Goal: Task Accomplishment & Management: Manage account settings

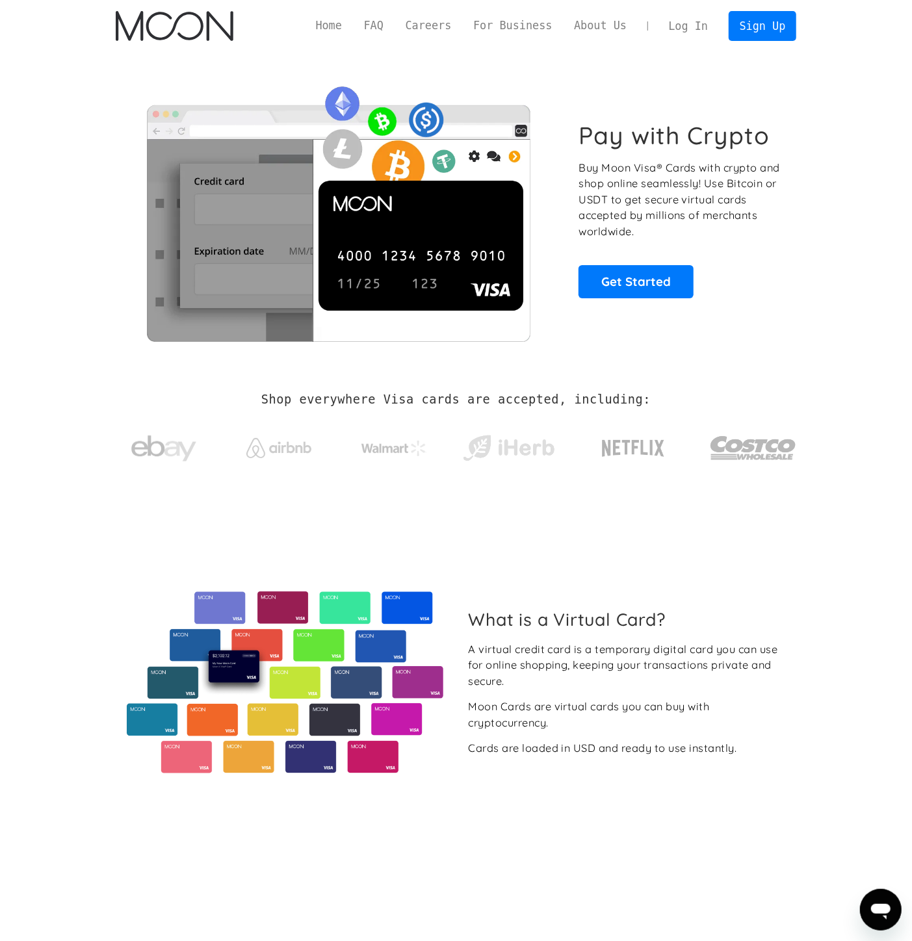
click at [699, 31] on link "Log In" at bounding box center [688, 26] width 61 height 29
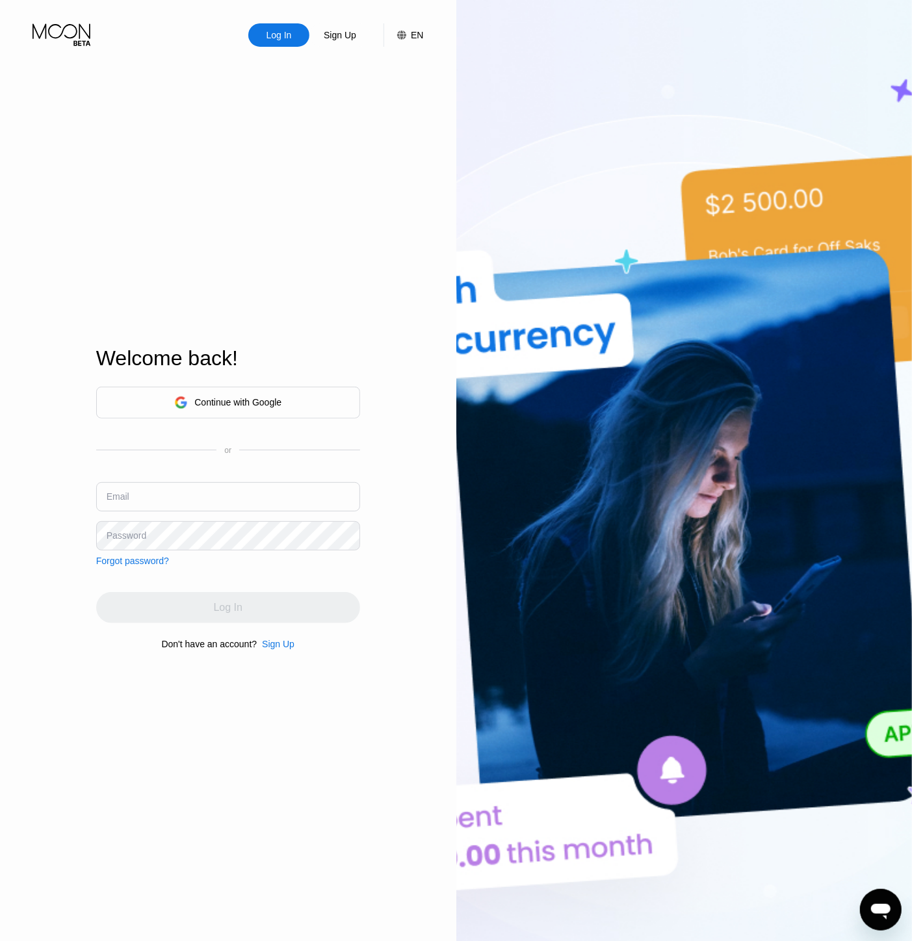
click at [265, 406] on div "Continue with Google" at bounding box center [237, 402] width 87 height 10
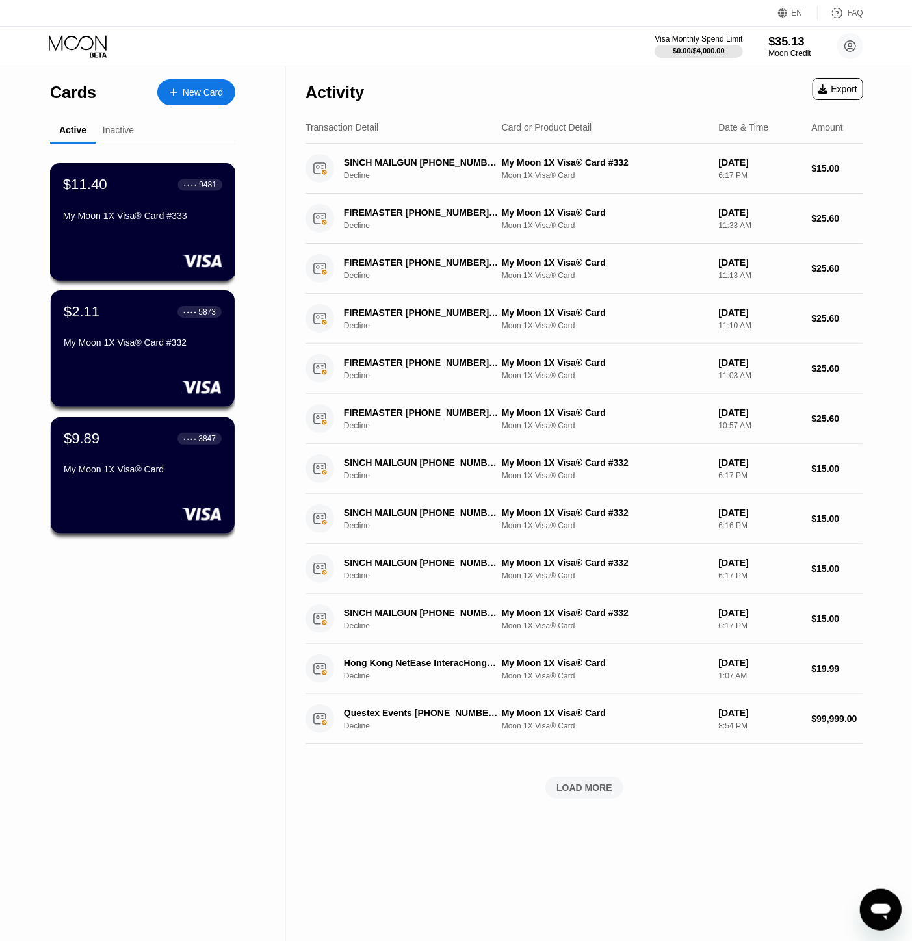
click at [170, 221] on div "My Moon 1X Visa® Card #333" at bounding box center [142, 216] width 159 height 10
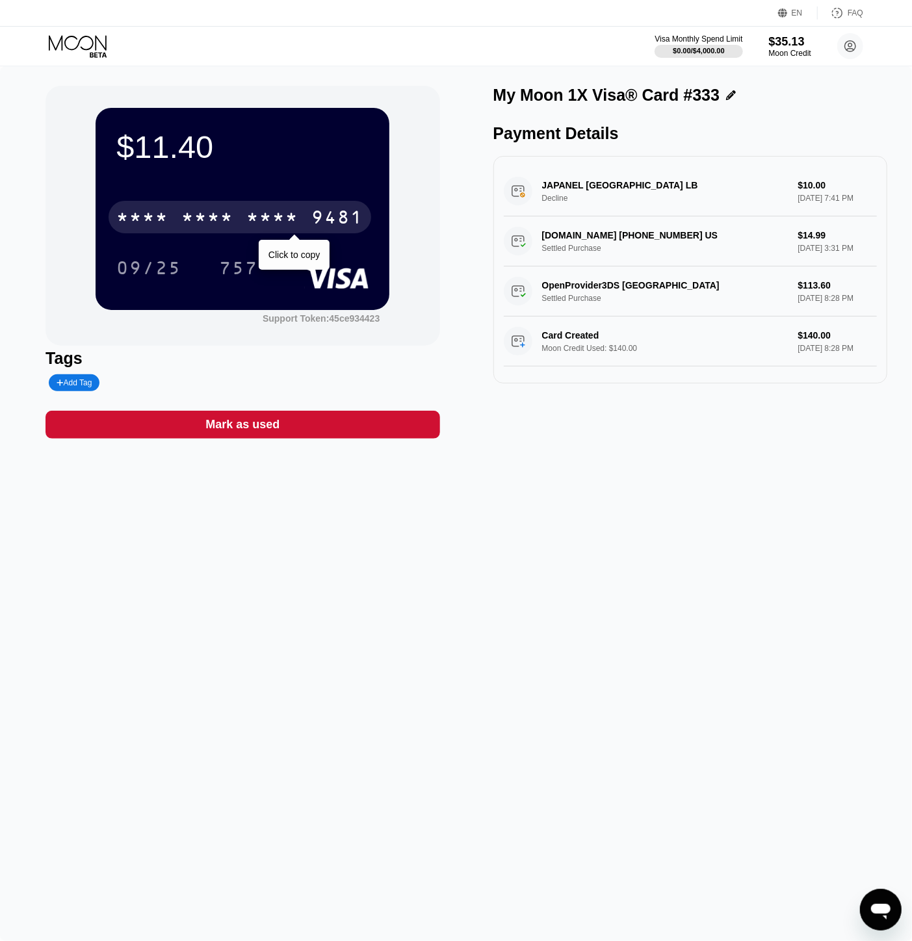
click at [247, 224] on div "* * * *" at bounding box center [272, 219] width 52 height 21
click at [247, 224] on div "2256" at bounding box center [272, 219] width 52 height 21
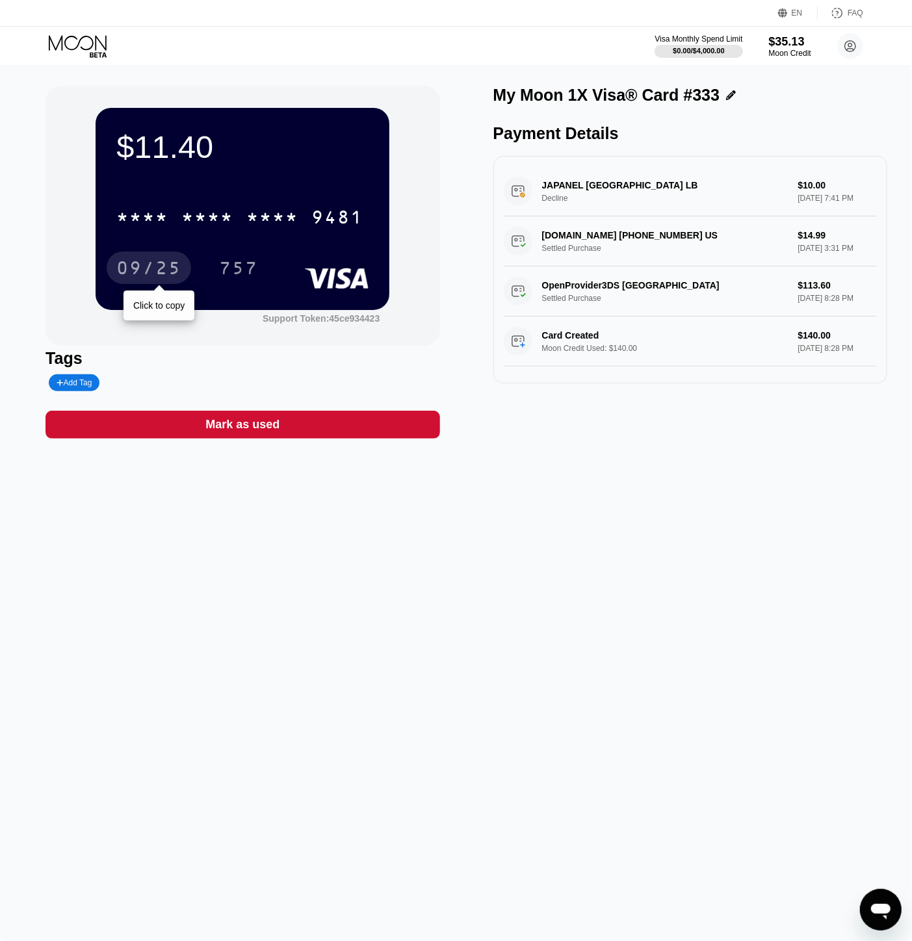
click at [140, 261] on div "09/25" at bounding box center [148, 269] width 65 height 21
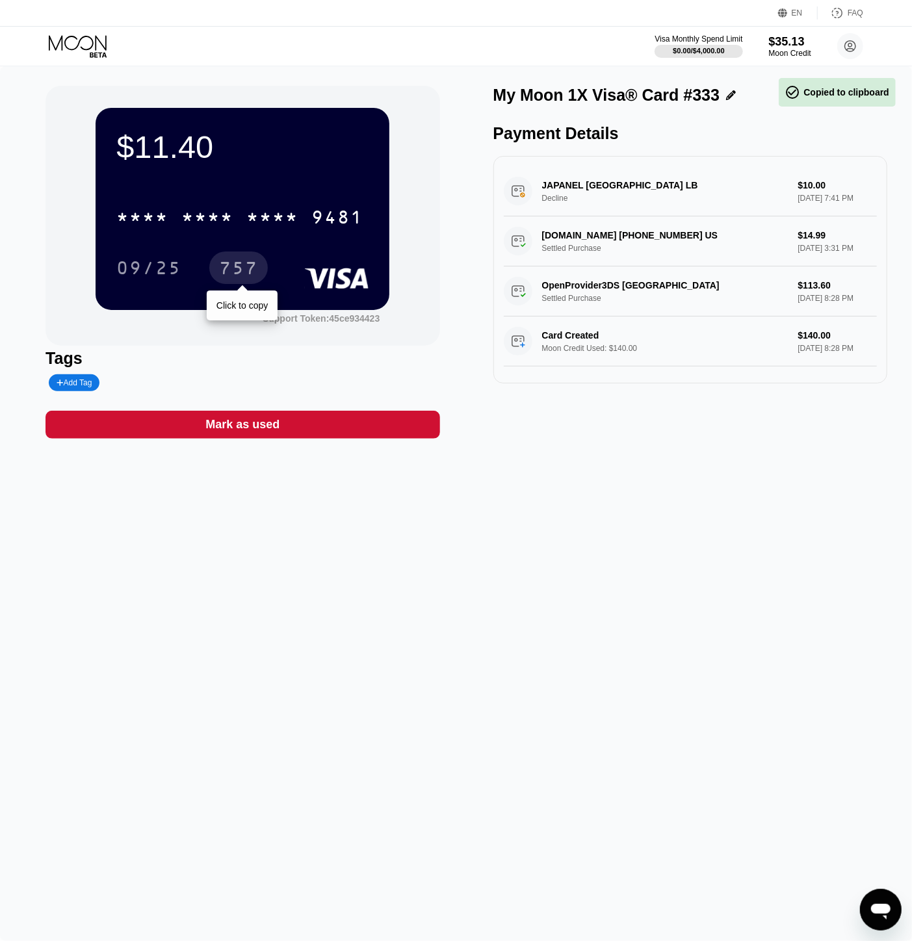
click at [249, 262] on div "757" at bounding box center [238, 269] width 39 height 21
click at [72, 46] on icon at bounding box center [79, 46] width 60 height 23
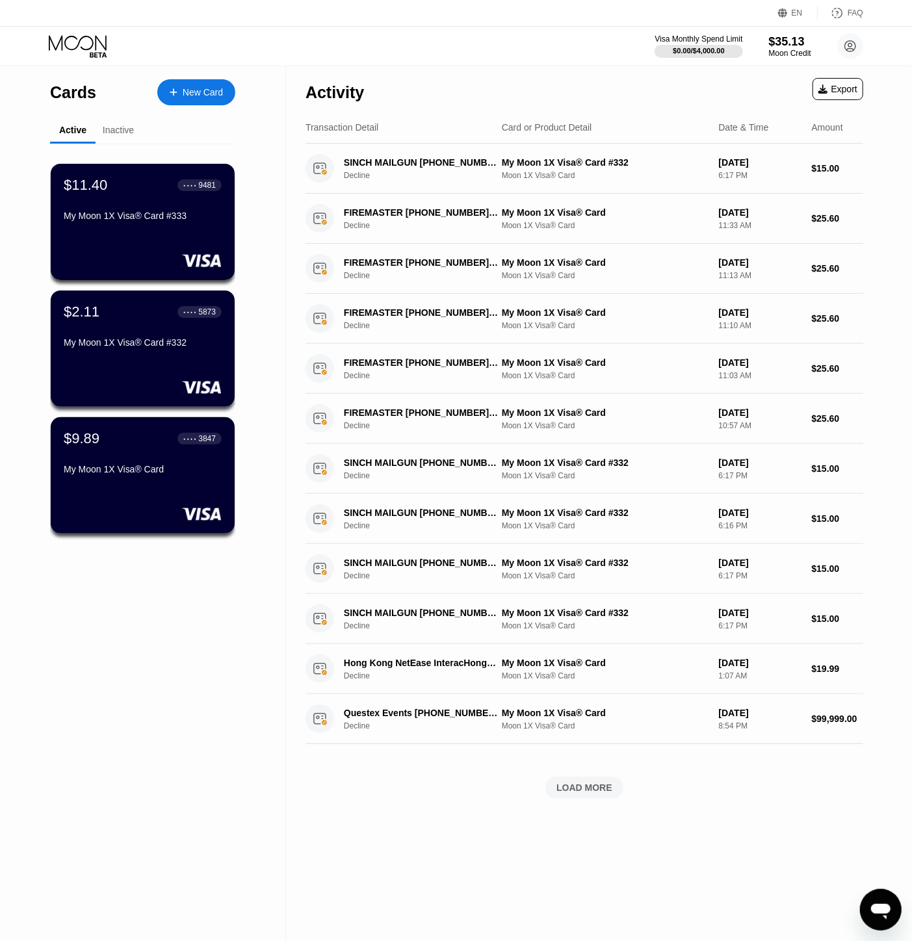
click at [117, 134] on div "Inactive" at bounding box center [118, 130] width 31 height 10
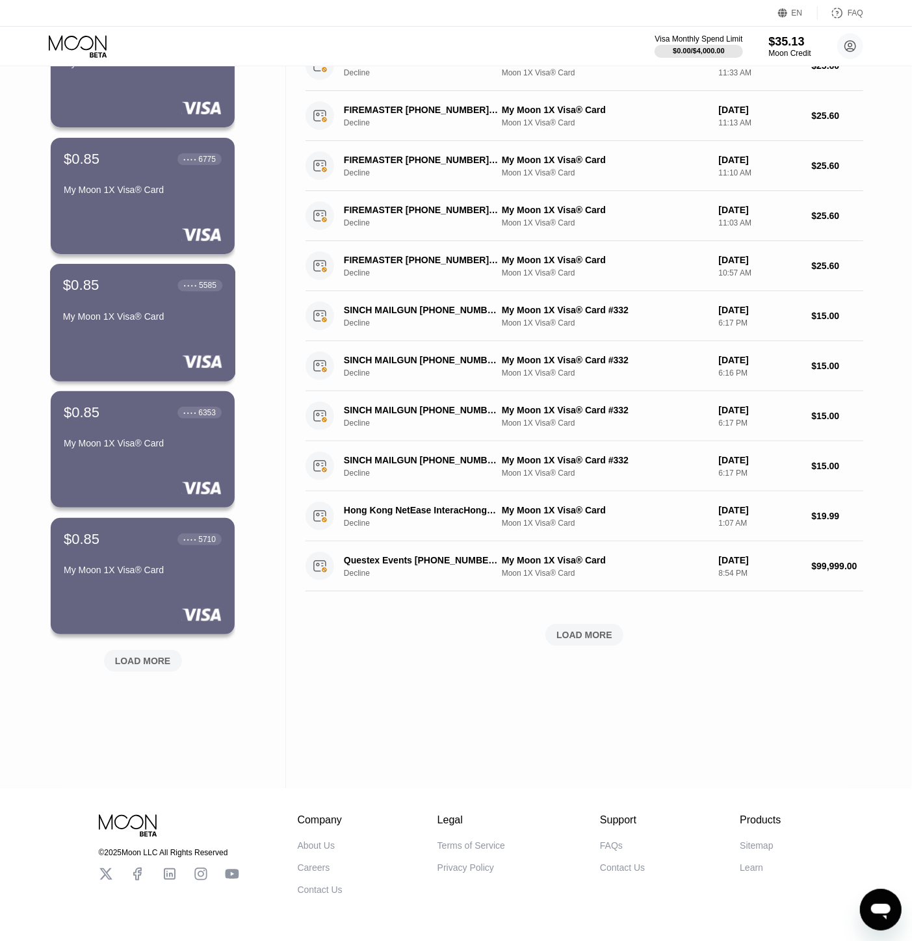
scroll to position [199, 0]
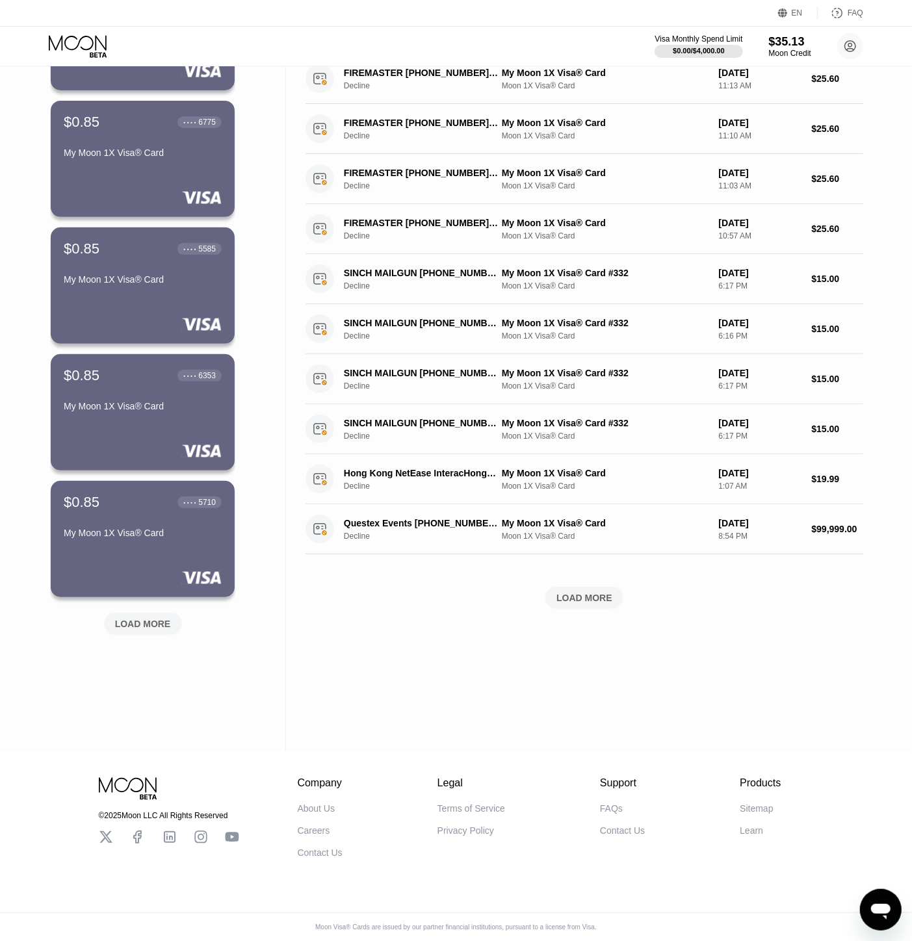
click at [143, 621] on div "LOAD MORE" at bounding box center [143, 624] width 56 height 12
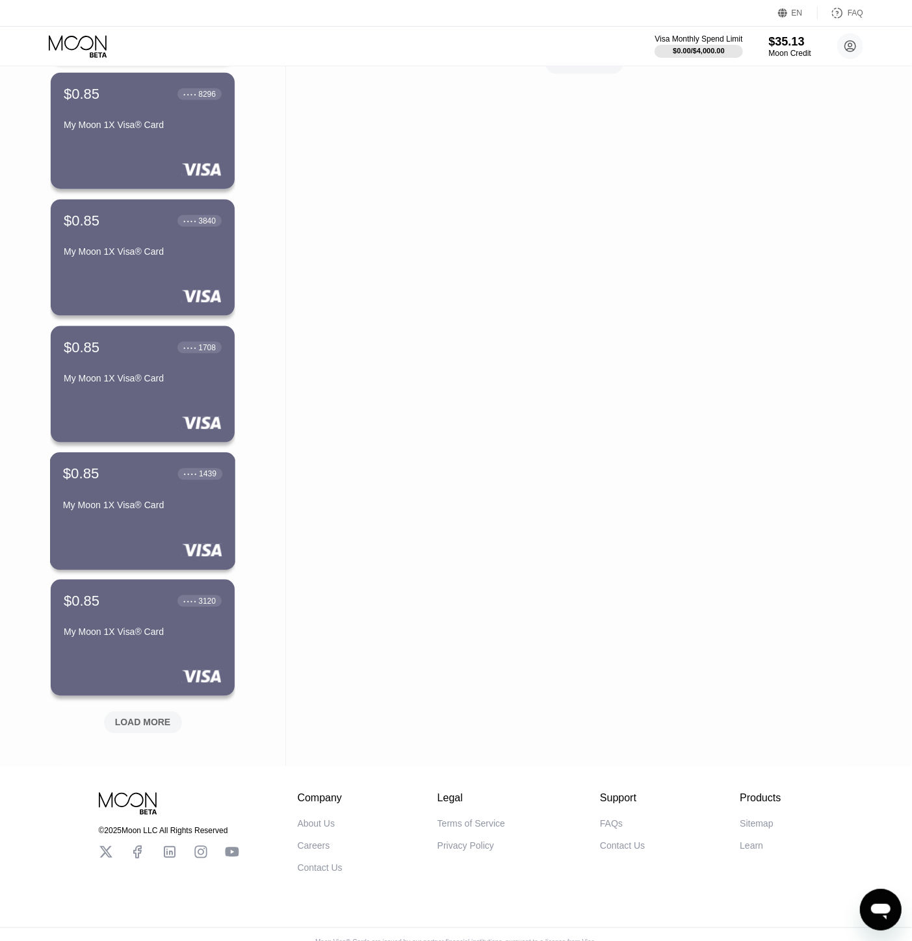
scroll to position [750, 0]
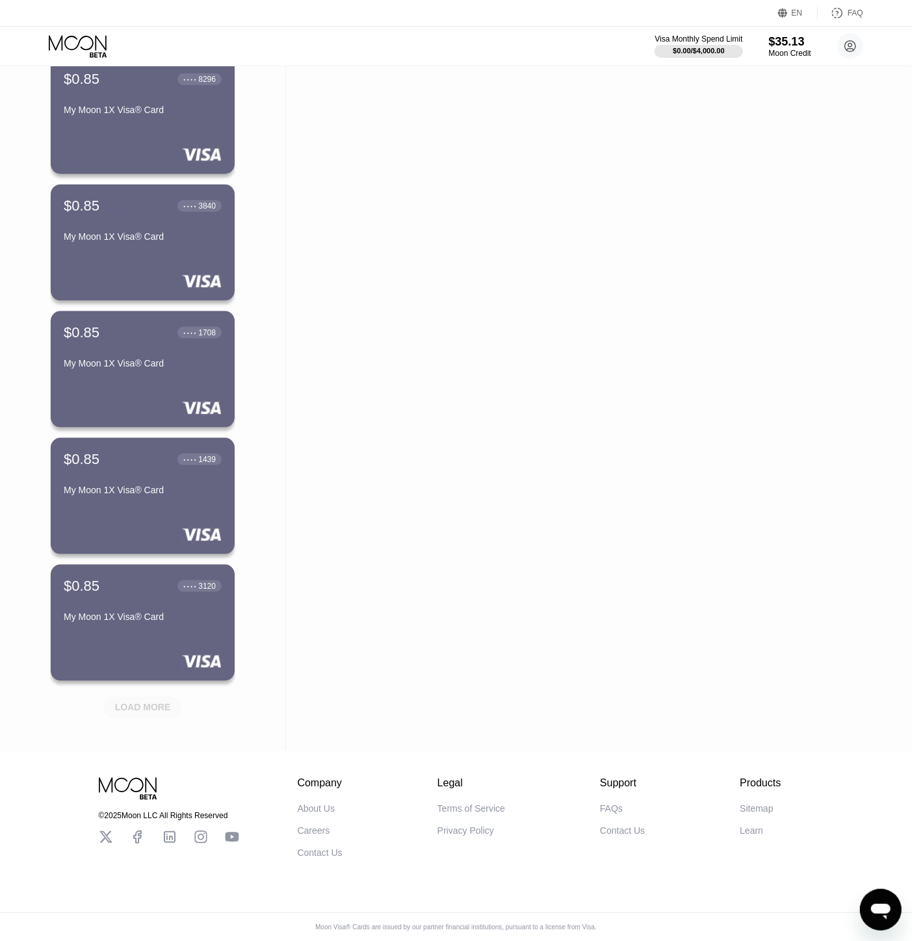
click at [137, 697] on div "LOAD MORE" at bounding box center [143, 708] width 78 height 22
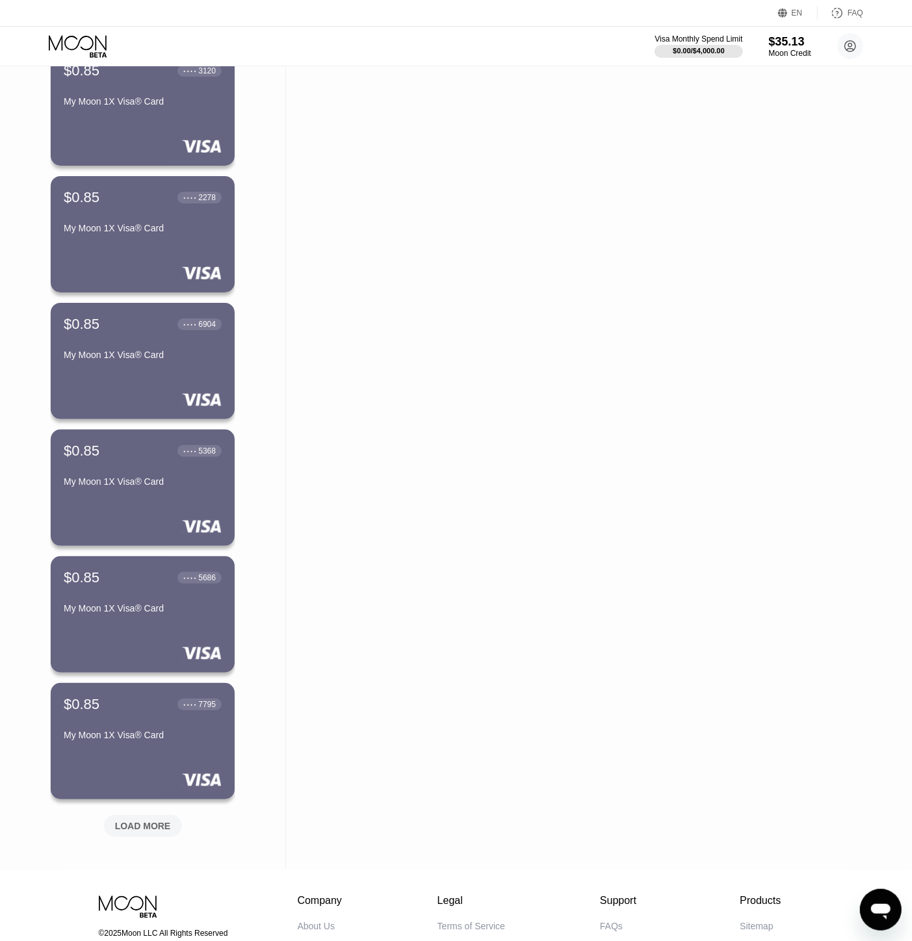
scroll to position [1256, 0]
click at [148, 832] on div "LOAD MORE" at bounding box center [143, 826] width 56 height 12
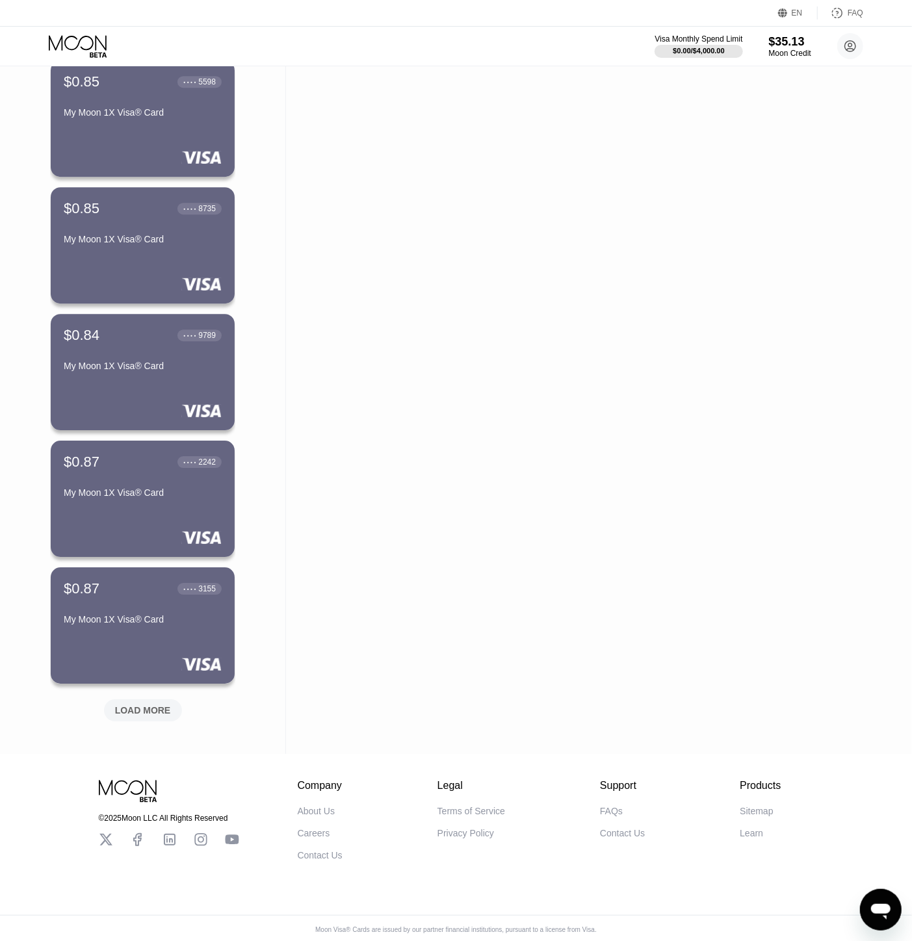
scroll to position [2018, 0]
